Goal: Information Seeking & Learning: Compare options

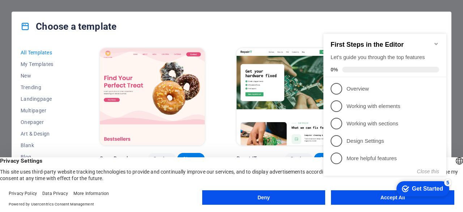
click at [299, 191] on button "Deny" at bounding box center [263, 197] width 123 height 14
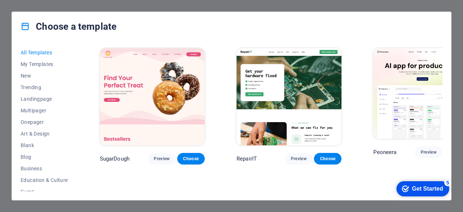
scroll to position [127, 0]
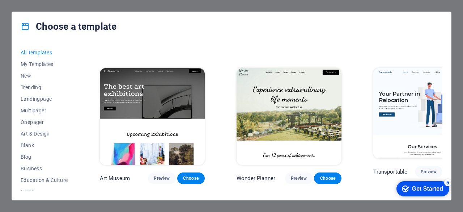
click at [446, 80] on div "All Templates My Templates New Trending Landingpage Multipager Onepager Art & D…" at bounding box center [231, 120] width 439 height 159
click at [36, 64] on span "My Templates" at bounding box center [44, 64] width 47 height 6
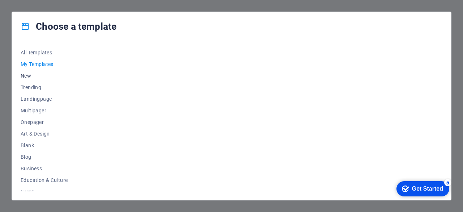
click at [29, 75] on span "New" at bounding box center [44, 76] width 47 height 6
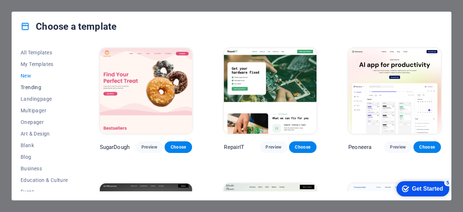
click at [30, 83] on button "Trending" at bounding box center [44, 87] width 47 height 12
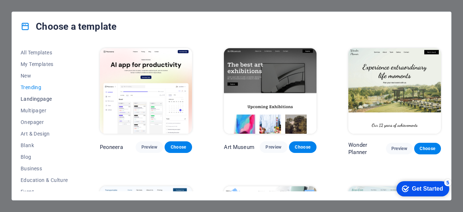
click at [31, 94] on button "Landingpage" at bounding box center [44, 99] width 47 height 12
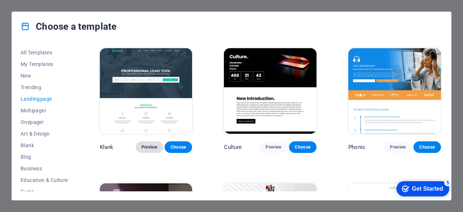
click at [145, 145] on span "Preview" at bounding box center [150, 147] width 16 height 6
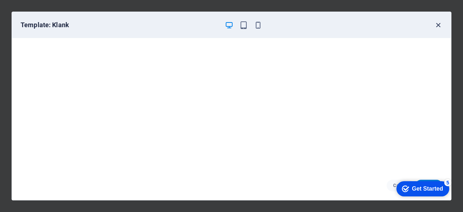
click at [437, 21] on icon "button" at bounding box center [438, 25] width 8 height 8
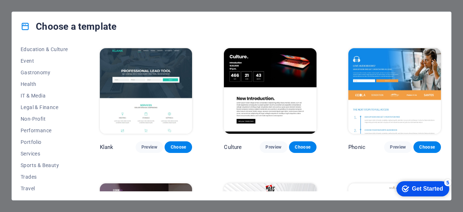
scroll to position [145, 0]
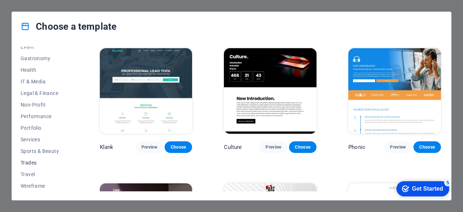
click at [43, 160] on span "Trades" at bounding box center [44, 163] width 47 height 6
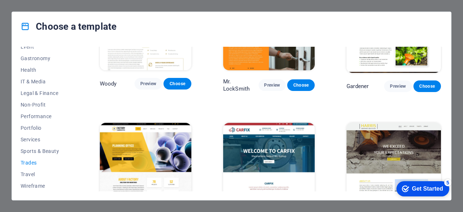
scroll to position [231, 0]
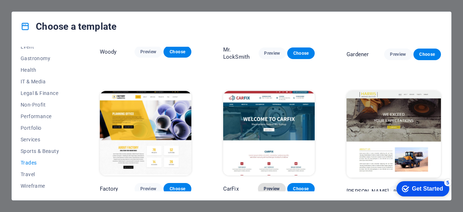
click at [271, 186] on span "Preview" at bounding box center [272, 189] width 16 height 6
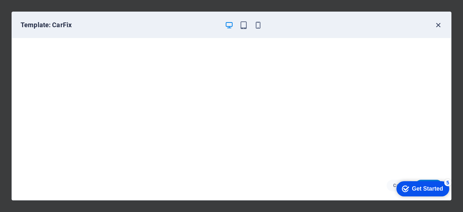
click at [439, 24] on icon "button" at bounding box center [438, 25] width 8 height 8
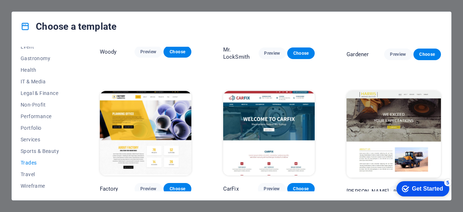
drag, startPoint x: 77, startPoint y: 134, endPoint x: 80, endPoint y: 105, distance: 29.8
click at [80, 104] on div "All Templates My Templates New Trending Landingpage Multipager Onepager Art & D…" at bounding box center [231, 120] width 439 height 159
click at [30, 139] on span "Services" at bounding box center [44, 139] width 47 height 6
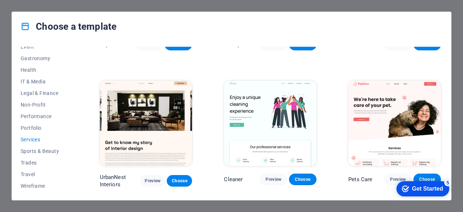
scroll to position [0, 0]
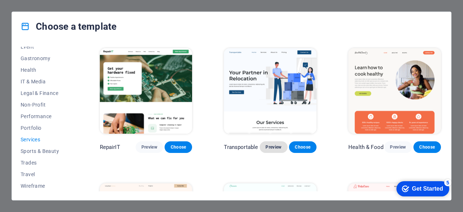
click at [277, 145] on span "Preview" at bounding box center [274, 147] width 16 height 6
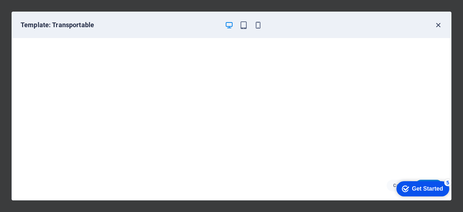
click at [438, 21] on icon "button" at bounding box center [438, 25] width 8 height 8
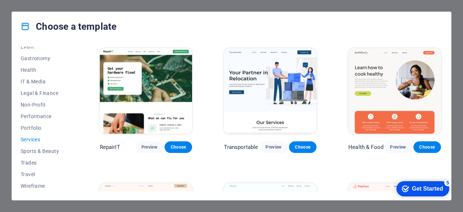
click at [438, 21] on div "Choose a template" at bounding box center [231, 26] width 439 height 29
click at [370, 7] on div "Choose a template All Templates My Templates New Trending Landingpage Multipage…" at bounding box center [231, 106] width 463 height 212
click at [460, 123] on div "Choose a template All Templates My Templates New Trending Landingpage Multipage…" at bounding box center [231, 106] width 463 height 212
